Goal: Understand process/instructions

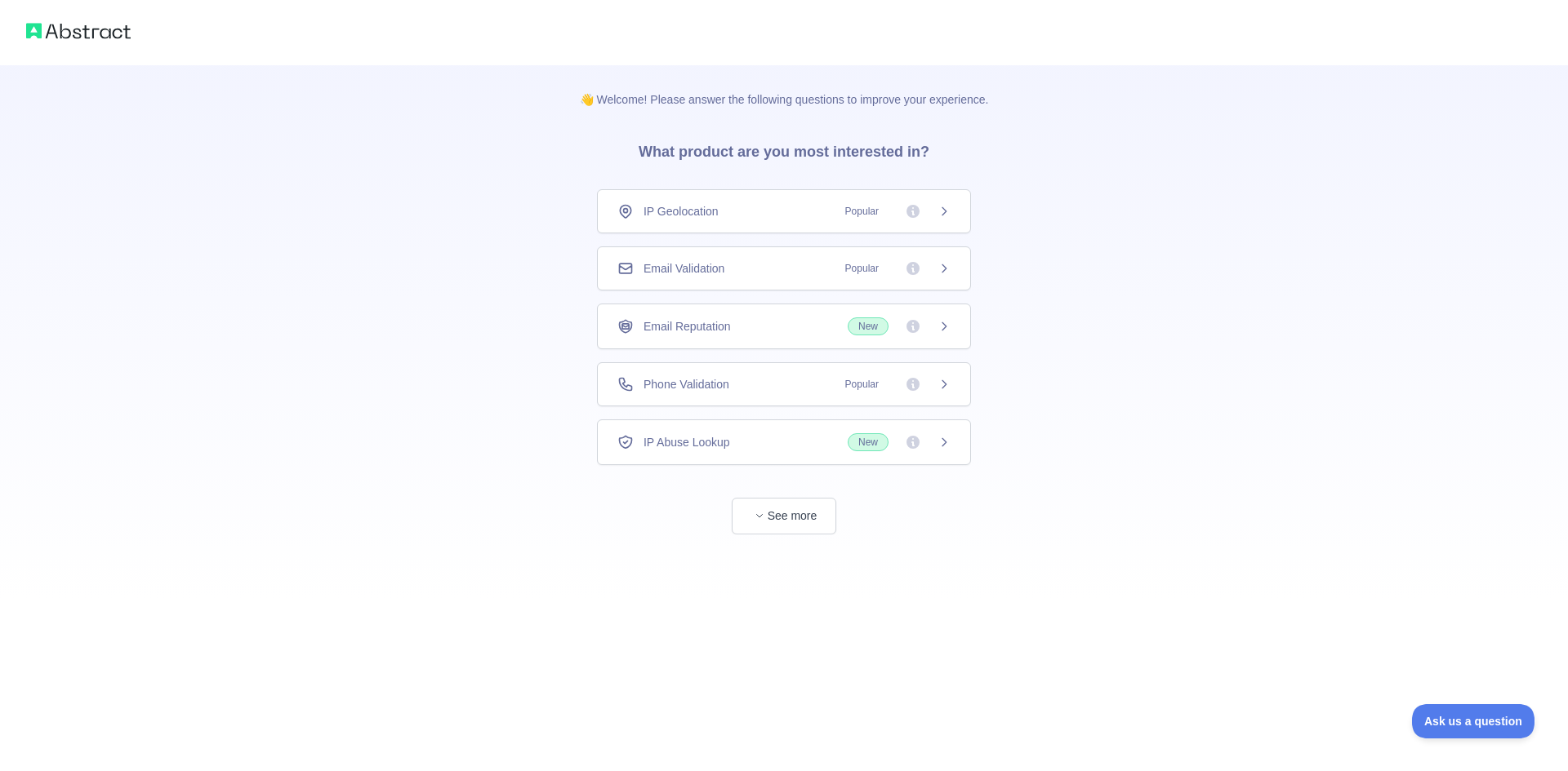
click at [812, 219] on div "IP Geolocation Popular" at bounding box center [784, 211] width 333 height 16
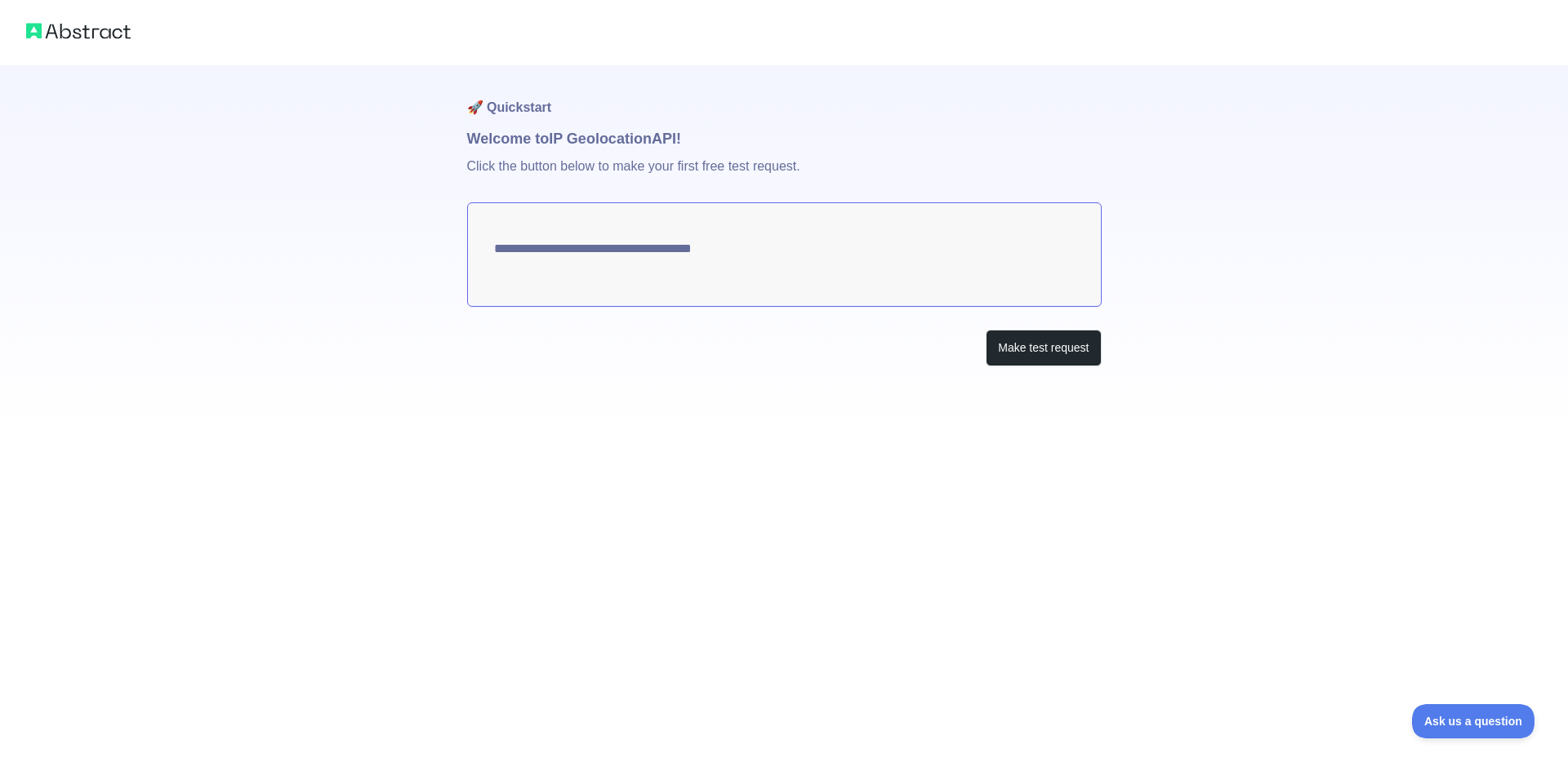
type textarea "**********"
click at [1049, 367] on button "Make test request" at bounding box center [1043, 348] width 115 height 36
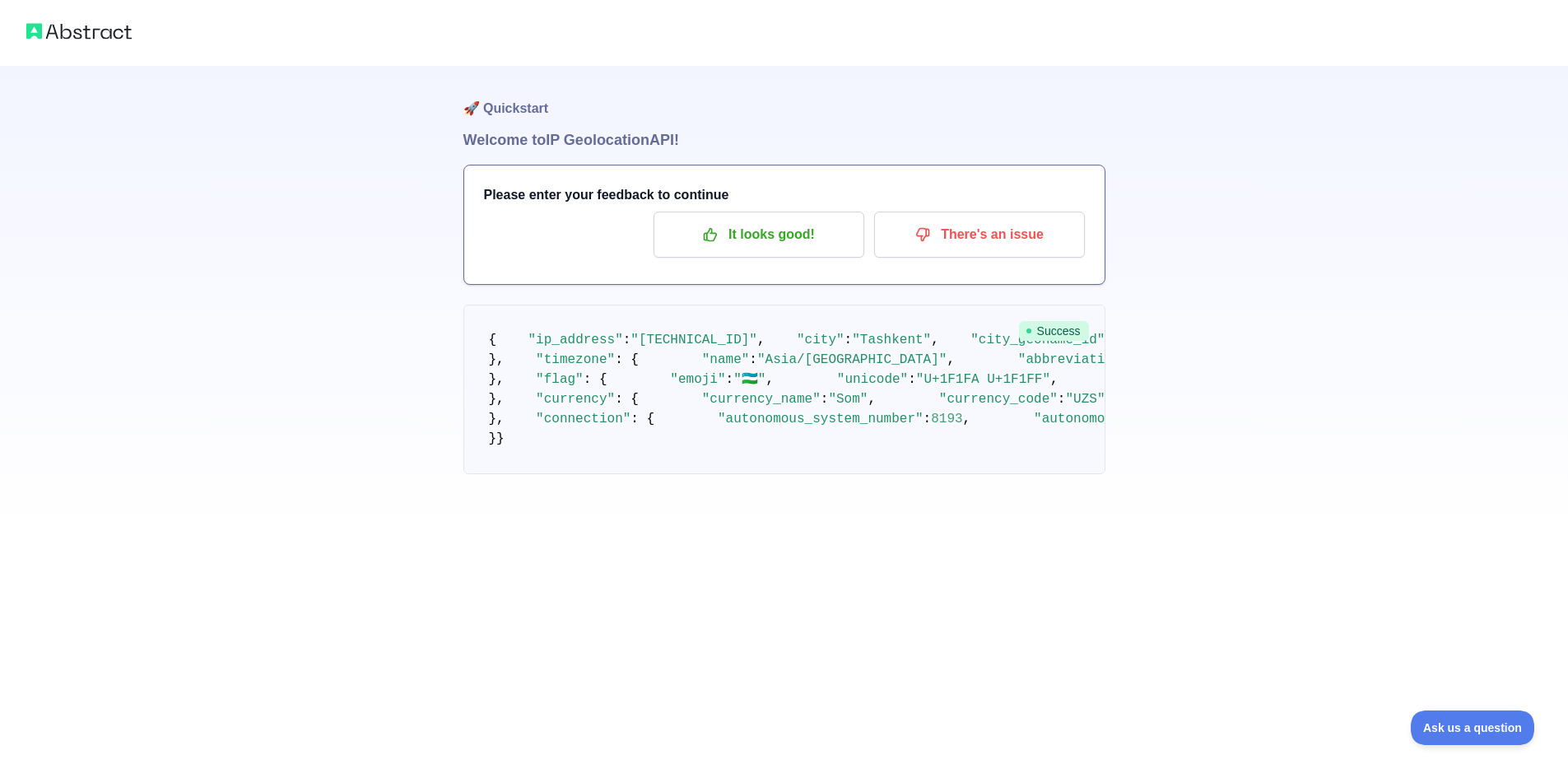
scroll to position [620, 0]
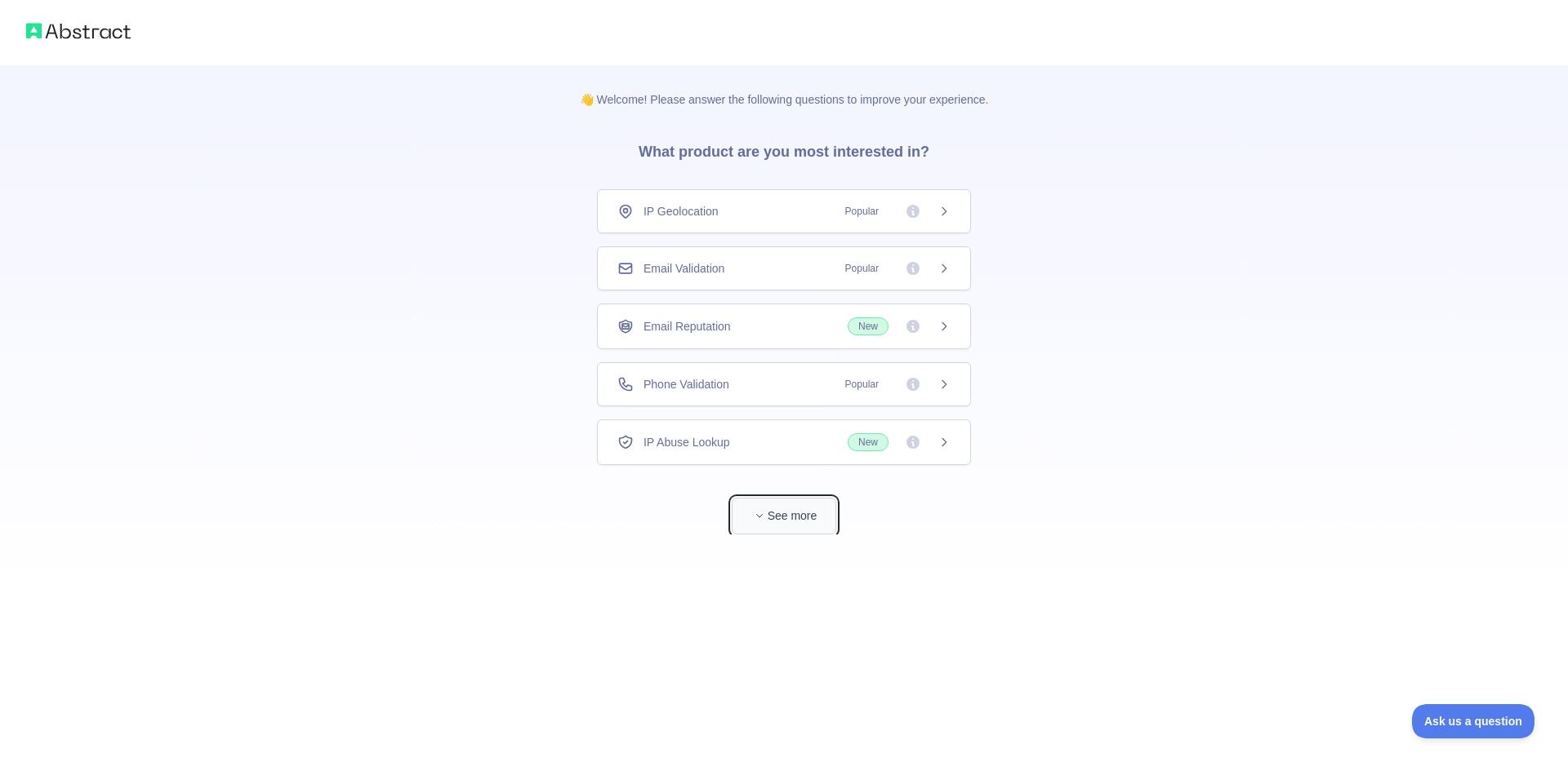
click at [751, 524] on span "button" at bounding box center [759, 516] width 16 height 16
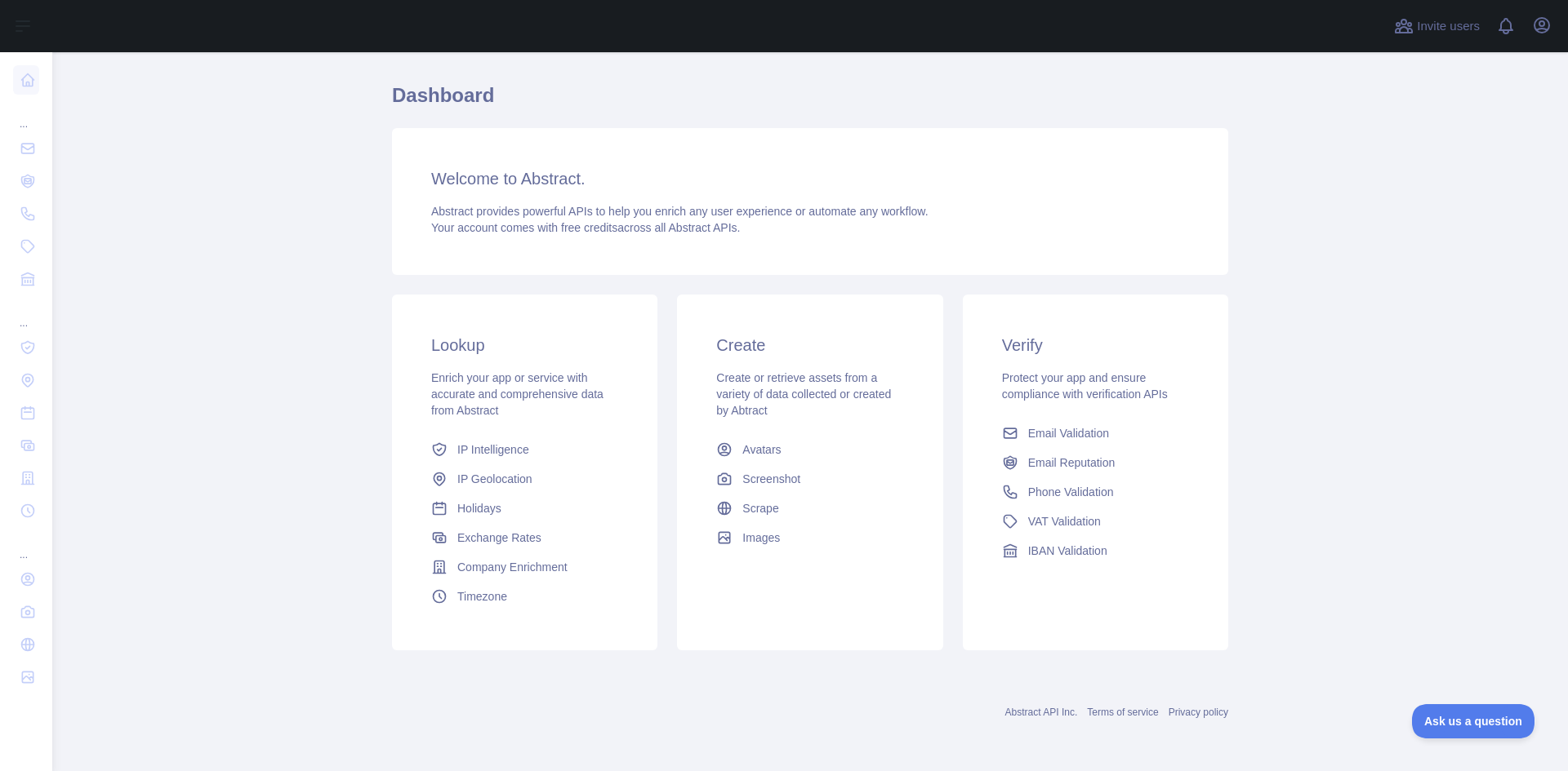
scroll to position [144, 0]
